Goal: Information Seeking & Learning: Learn about a topic

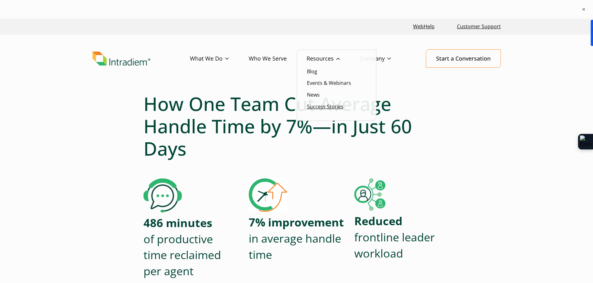
click at [320, 107] on link "Success Stories" at bounding box center [325, 106] width 36 height 7
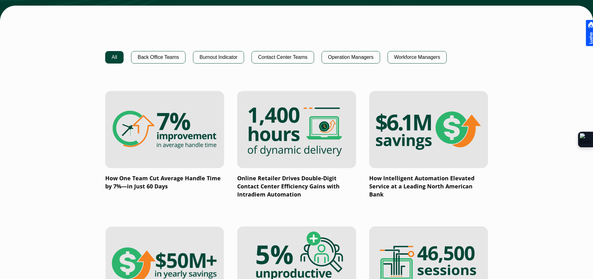
scroll to position [404, 0]
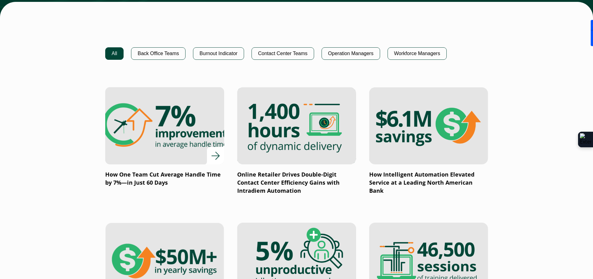
click at [198, 136] on img at bounding box center [164, 125] width 143 height 93
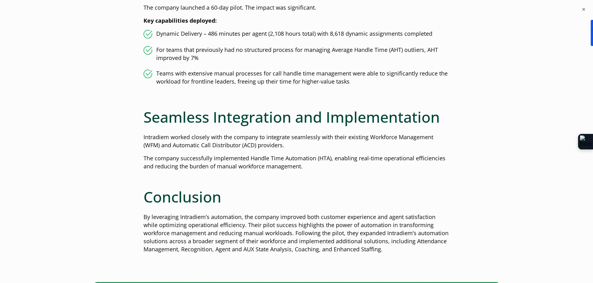
scroll to position [778, 0]
